Goal: Information Seeking & Learning: Learn about a topic

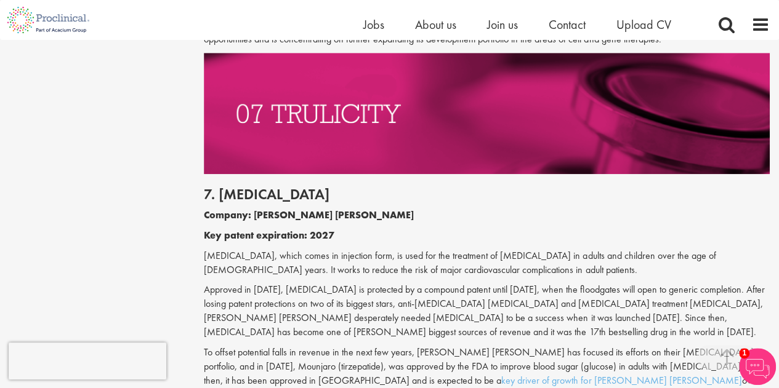
scroll to position [2734, 0]
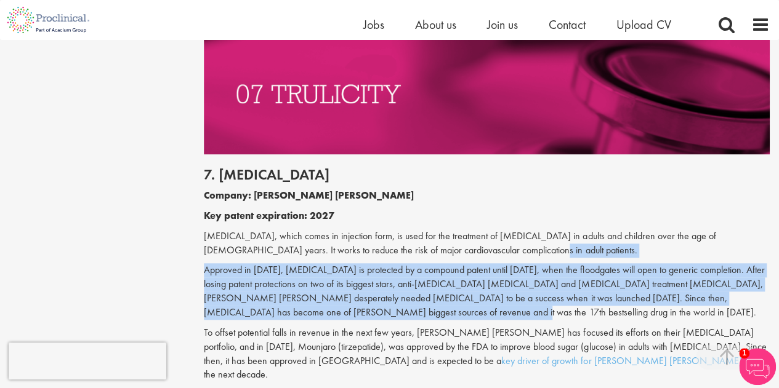
drag, startPoint x: 387, startPoint y: 258, endPoint x: 512, endPoint y: 186, distance: 143.9
click at [512, 186] on div "7. [MEDICAL_DATA] Company: [PERSON_NAME] [PERSON_NAME] Key patent expiration: 2…" at bounding box center [486, 271] width 584 height 235
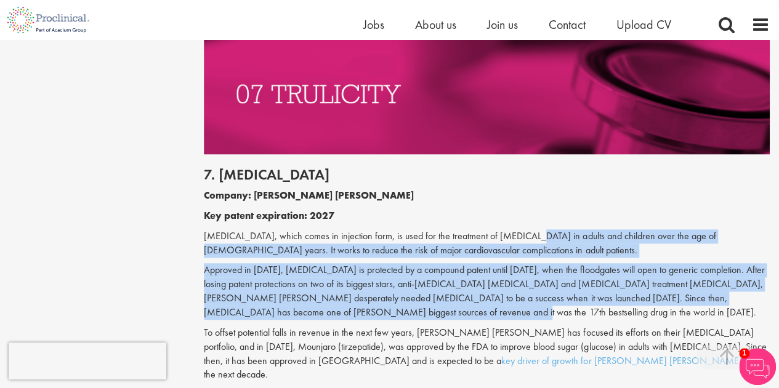
click at [518, 230] on p "[MEDICAL_DATA], which comes in injection form, is used for the treatment of [ME…" at bounding box center [487, 244] width 566 height 28
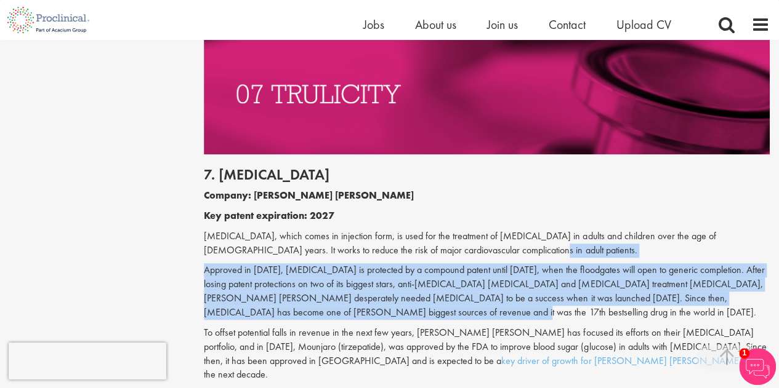
drag, startPoint x: 510, startPoint y: 191, endPoint x: 465, endPoint y: 252, distance: 74.8
click at [465, 252] on div "7. [MEDICAL_DATA] Company: [PERSON_NAME] [PERSON_NAME] Key patent expiration: 2…" at bounding box center [486, 271] width 584 height 235
click at [465, 263] on p "Approved in [DATE], [MEDICAL_DATA] is protected by a compound patent until [DAT…" at bounding box center [487, 291] width 566 height 56
drag, startPoint x: 446, startPoint y: 257, endPoint x: 494, endPoint y: 194, distance: 79.5
click at [494, 194] on div "7. [MEDICAL_DATA] Company: [PERSON_NAME] [PERSON_NAME] Key patent expiration: 2…" at bounding box center [486, 271] width 584 height 235
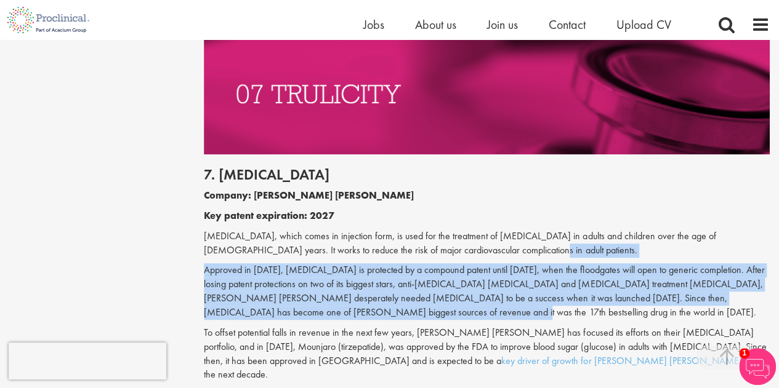
click at [494, 230] on p "[MEDICAL_DATA], which comes in injection form, is used for the treatment of [ME…" at bounding box center [487, 244] width 566 height 28
drag, startPoint x: 486, startPoint y: 195, endPoint x: 507, endPoint y: 254, distance: 62.9
click at [507, 254] on div "7. [MEDICAL_DATA] Company: [PERSON_NAME] [PERSON_NAME] Key patent expiration: 2…" at bounding box center [486, 271] width 584 height 235
click at [507, 263] on p "Approved in [DATE], [MEDICAL_DATA] is protected by a compound patent until [DAT…" at bounding box center [487, 291] width 566 height 56
drag, startPoint x: 486, startPoint y: 257, endPoint x: 513, endPoint y: 198, distance: 64.7
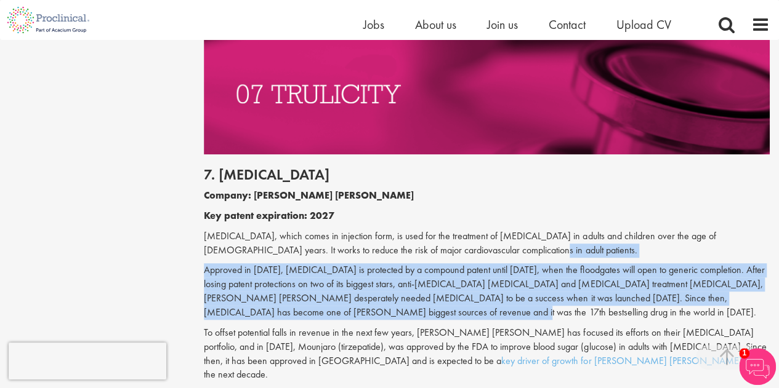
click at [513, 198] on div "7. [MEDICAL_DATA] Company: [PERSON_NAME] [PERSON_NAME] Key patent expiration: 2…" at bounding box center [486, 271] width 584 height 235
click at [513, 230] on p "[MEDICAL_DATA], which comes in injection form, is used for the treatment of [ME…" at bounding box center [487, 244] width 566 height 28
drag, startPoint x: 494, startPoint y: 194, endPoint x: 474, endPoint y: 256, distance: 64.8
click at [474, 256] on div "7. [MEDICAL_DATA] Company: [PERSON_NAME] [PERSON_NAME] Key patent expiration: 2…" at bounding box center [486, 271] width 584 height 235
click at [474, 263] on p "Approved in [DATE], [MEDICAL_DATA] is protected by a compound patent until [DAT…" at bounding box center [487, 291] width 566 height 56
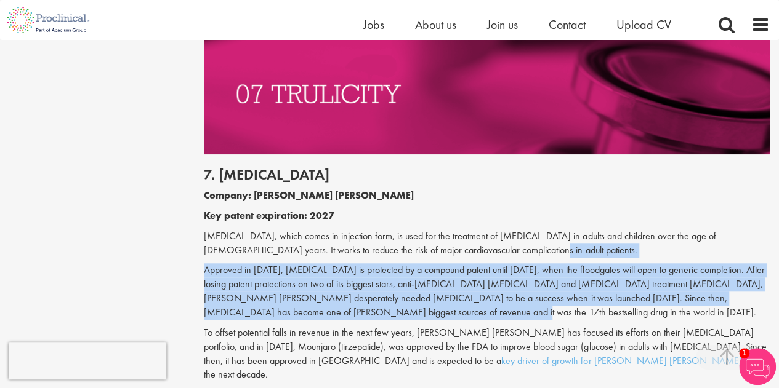
drag, startPoint x: 470, startPoint y: 256, endPoint x: 503, endPoint y: 195, distance: 69.7
click at [503, 195] on div "7. [MEDICAL_DATA] Company: [PERSON_NAME] [PERSON_NAME] Key patent expiration: 2…" at bounding box center [486, 271] width 584 height 235
click at [510, 230] on p "[MEDICAL_DATA], which comes in injection form, is used for the treatment of [ME…" at bounding box center [487, 244] width 566 height 28
click at [500, 230] on p "[MEDICAL_DATA], which comes in injection form, is used for the treatment of [ME…" at bounding box center [487, 244] width 566 height 28
drag, startPoint x: 492, startPoint y: 198, endPoint x: 511, endPoint y: 257, distance: 61.9
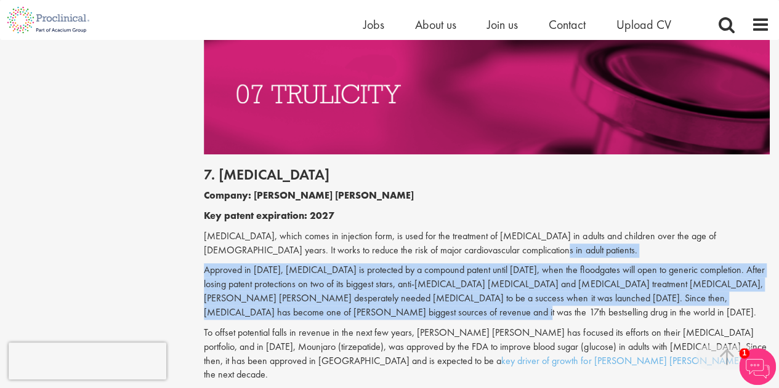
click at [511, 257] on div "7. [MEDICAL_DATA] Company: [PERSON_NAME] [PERSON_NAME] Key patent expiration: 2…" at bounding box center [486, 271] width 584 height 235
click at [511, 263] on p "Approved in [DATE], [MEDICAL_DATA] is protected by a compound patent until [DAT…" at bounding box center [487, 291] width 566 height 56
drag, startPoint x: 500, startPoint y: 258, endPoint x: 531, endPoint y: 199, distance: 66.9
click at [531, 199] on div "7. [MEDICAL_DATA] Company: [PERSON_NAME] [PERSON_NAME] Key patent expiration: 2…" at bounding box center [486, 271] width 584 height 235
click at [531, 230] on p "[MEDICAL_DATA], which comes in injection form, is used for the treatment of [ME…" at bounding box center [487, 244] width 566 height 28
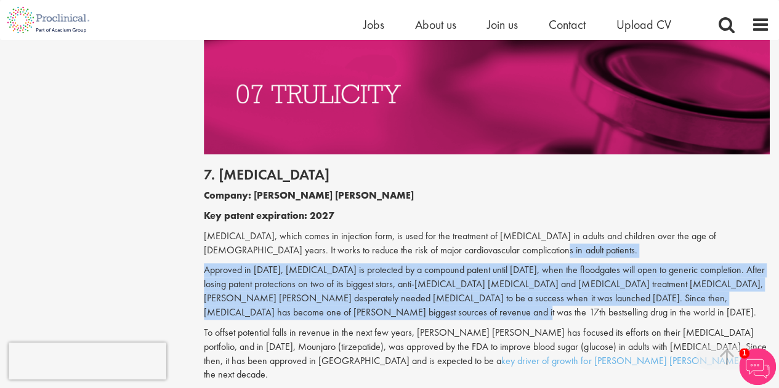
drag, startPoint x: 526, startPoint y: 196, endPoint x: 527, endPoint y: 258, distance: 61.6
click at [527, 258] on div "7. [MEDICAL_DATA] Company: [PERSON_NAME] [PERSON_NAME] Key patent expiration: 2…" at bounding box center [486, 271] width 584 height 235
click at [527, 263] on p "Approved in [DATE], [MEDICAL_DATA] is protected by a compound patent until [DAT…" at bounding box center [487, 291] width 566 height 56
